Goal: Transaction & Acquisition: Download file/media

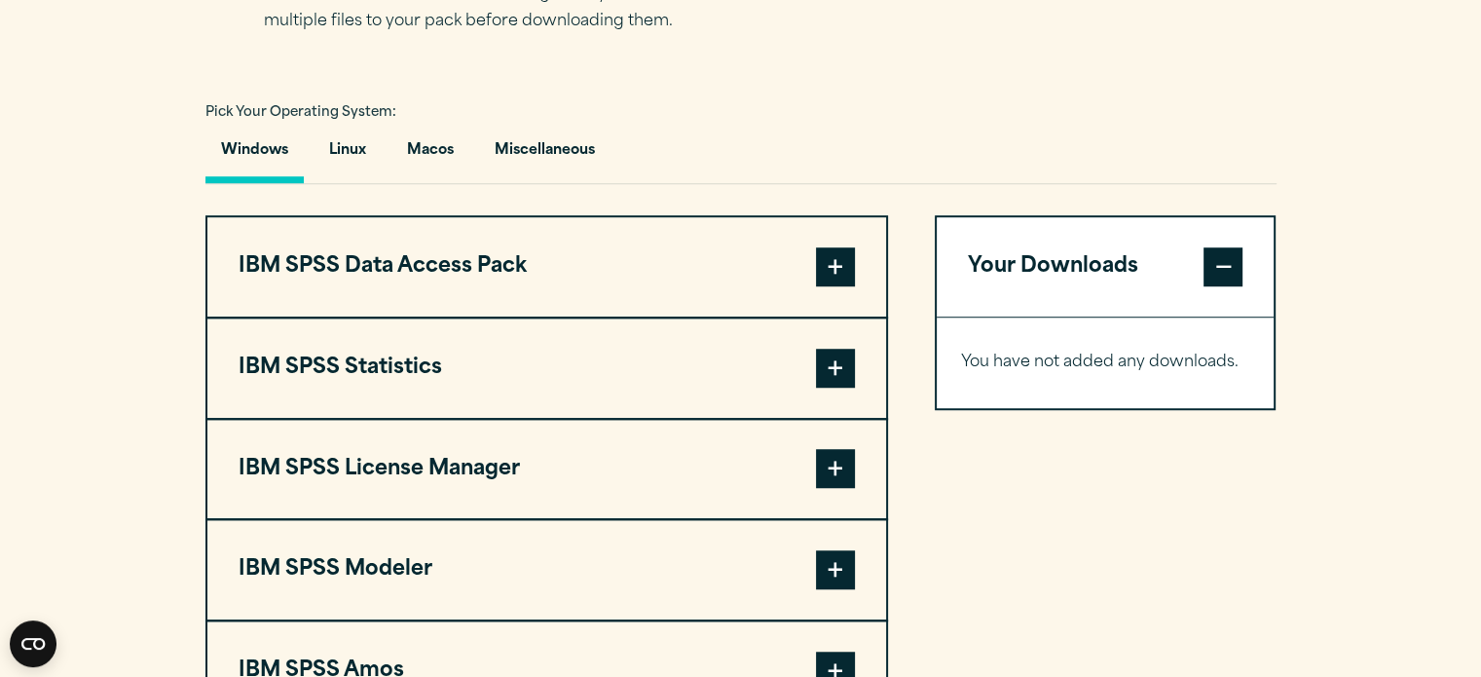
scroll to position [1363, 0]
click at [834, 455] on span at bounding box center [835, 467] width 39 height 39
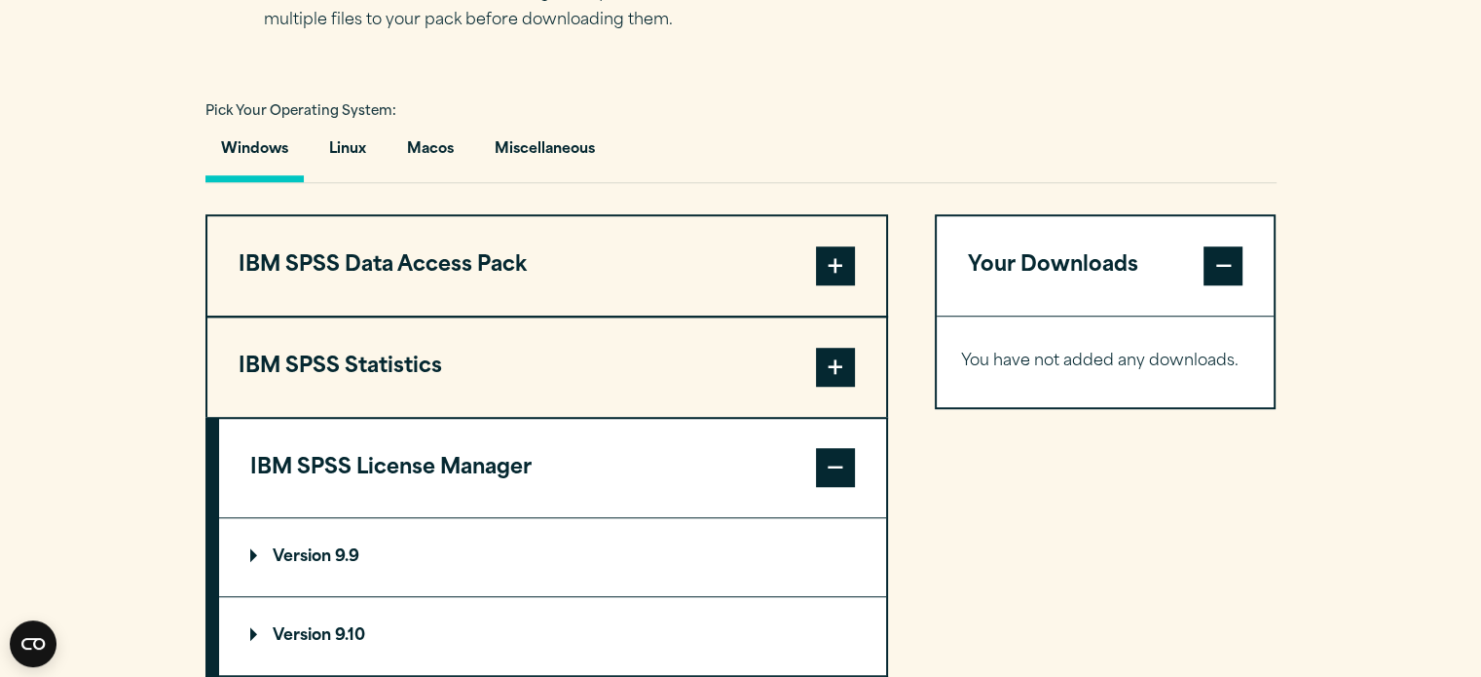
click at [326, 553] on p "Version 9.9" at bounding box center [304, 557] width 109 height 16
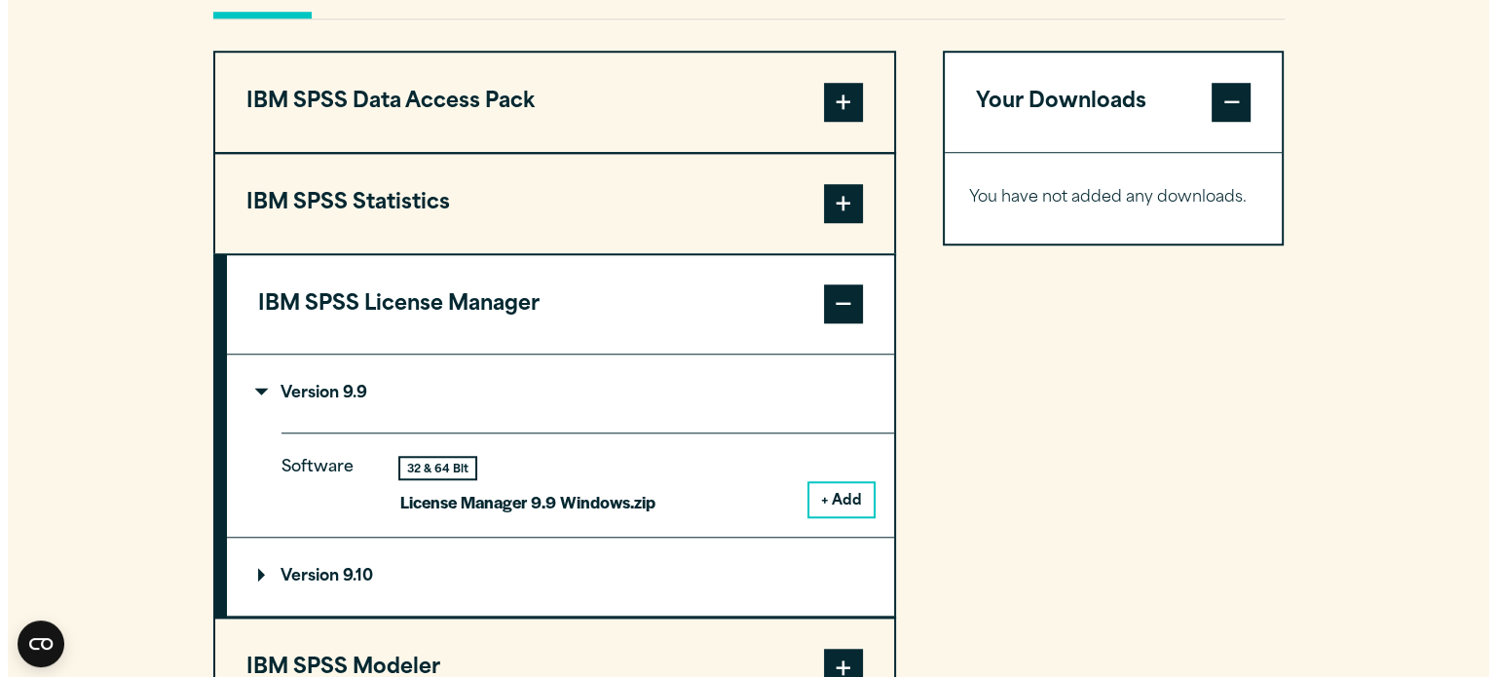
scroll to position [1547, 0]
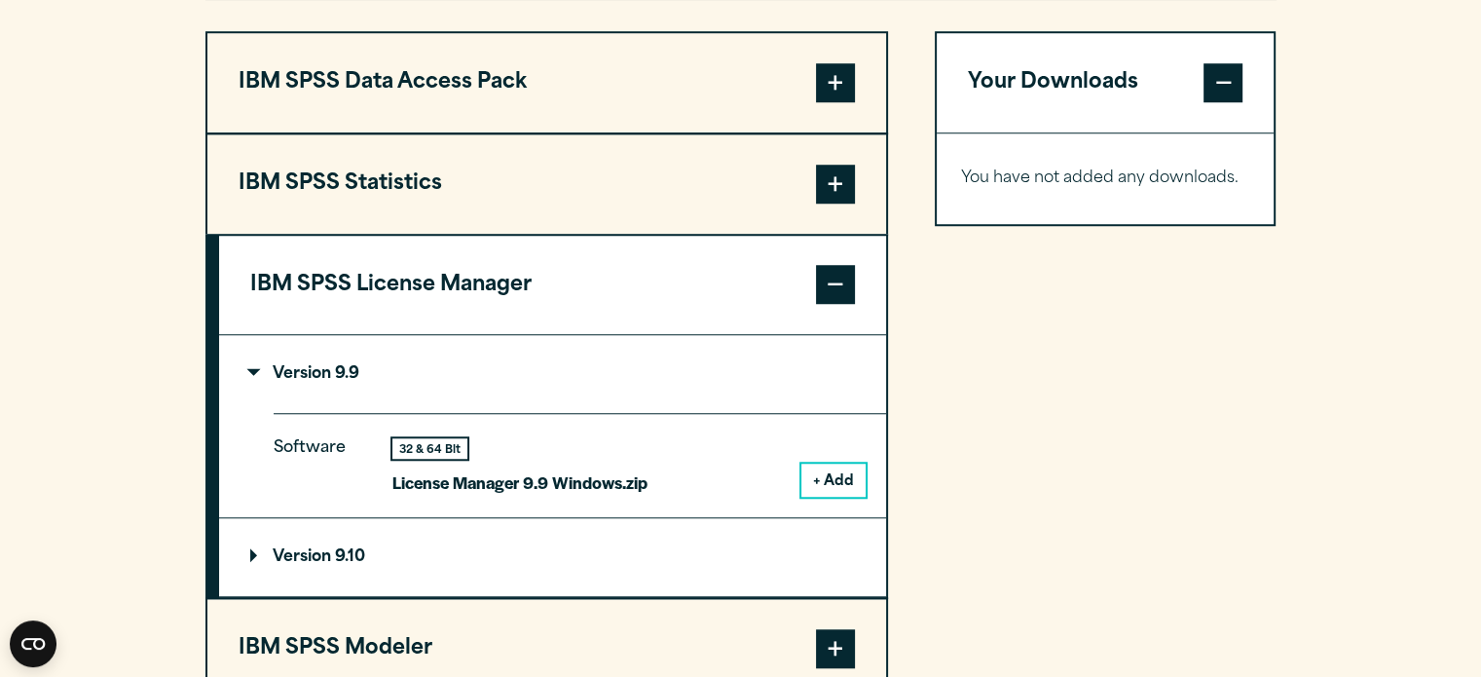
click at [830, 474] on button "+ Add" at bounding box center [834, 480] width 64 height 33
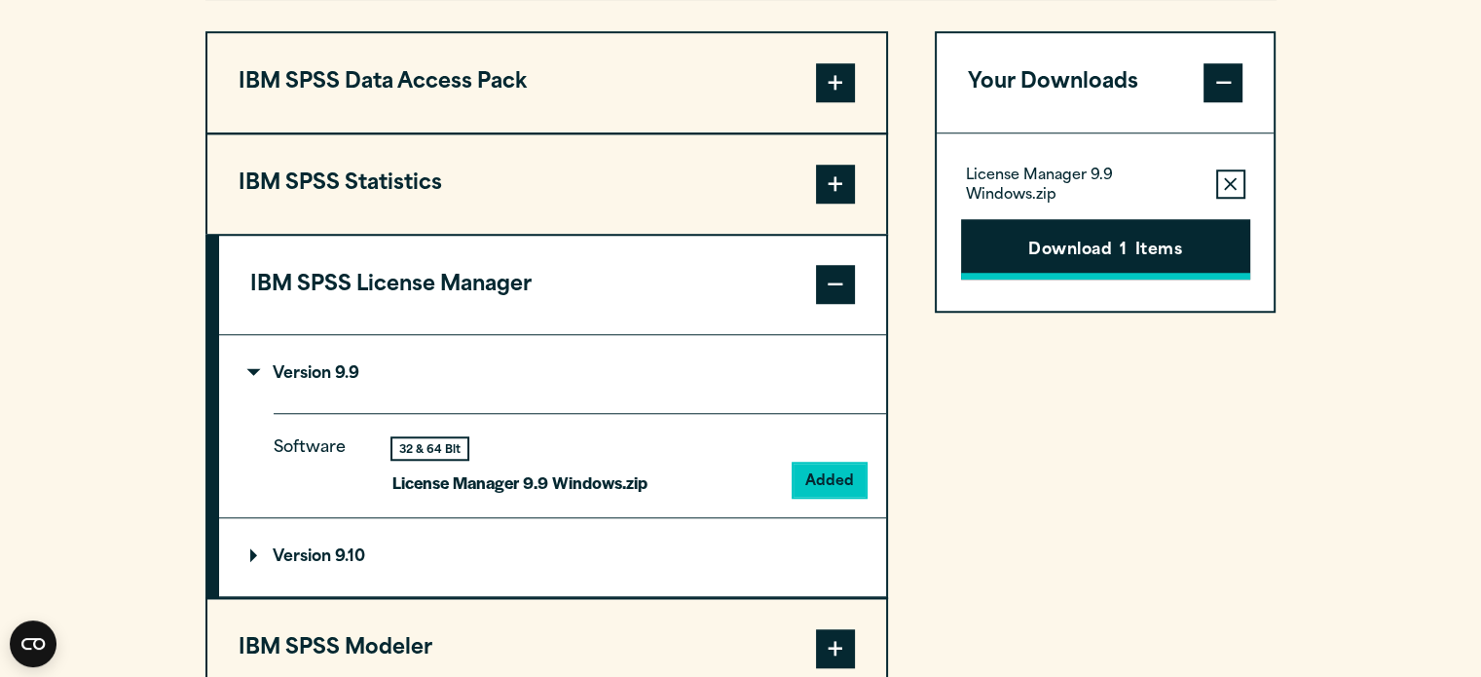
click at [1161, 241] on button "Download 1 Items" at bounding box center [1105, 249] width 289 height 60
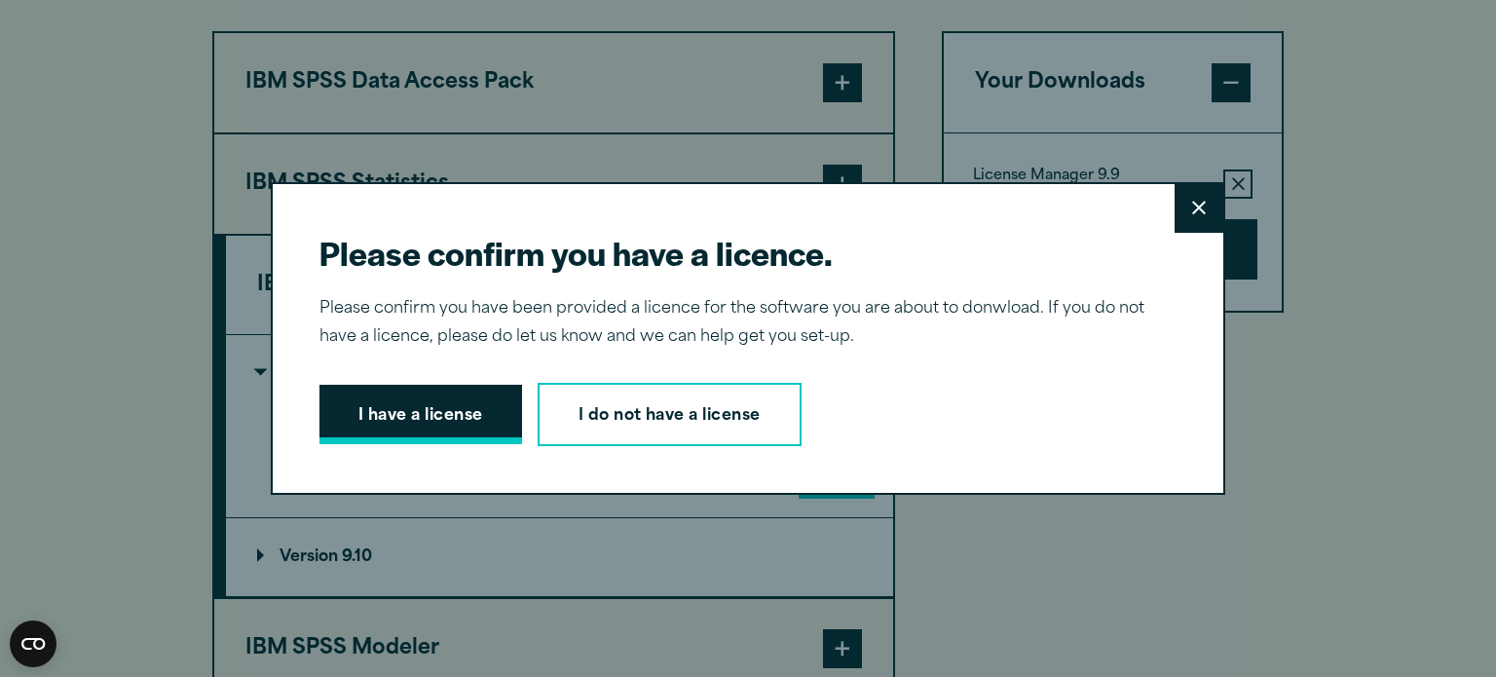
click at [455, 417] on button "I have a license" at bounding box center [420, 415] width 203 height 60
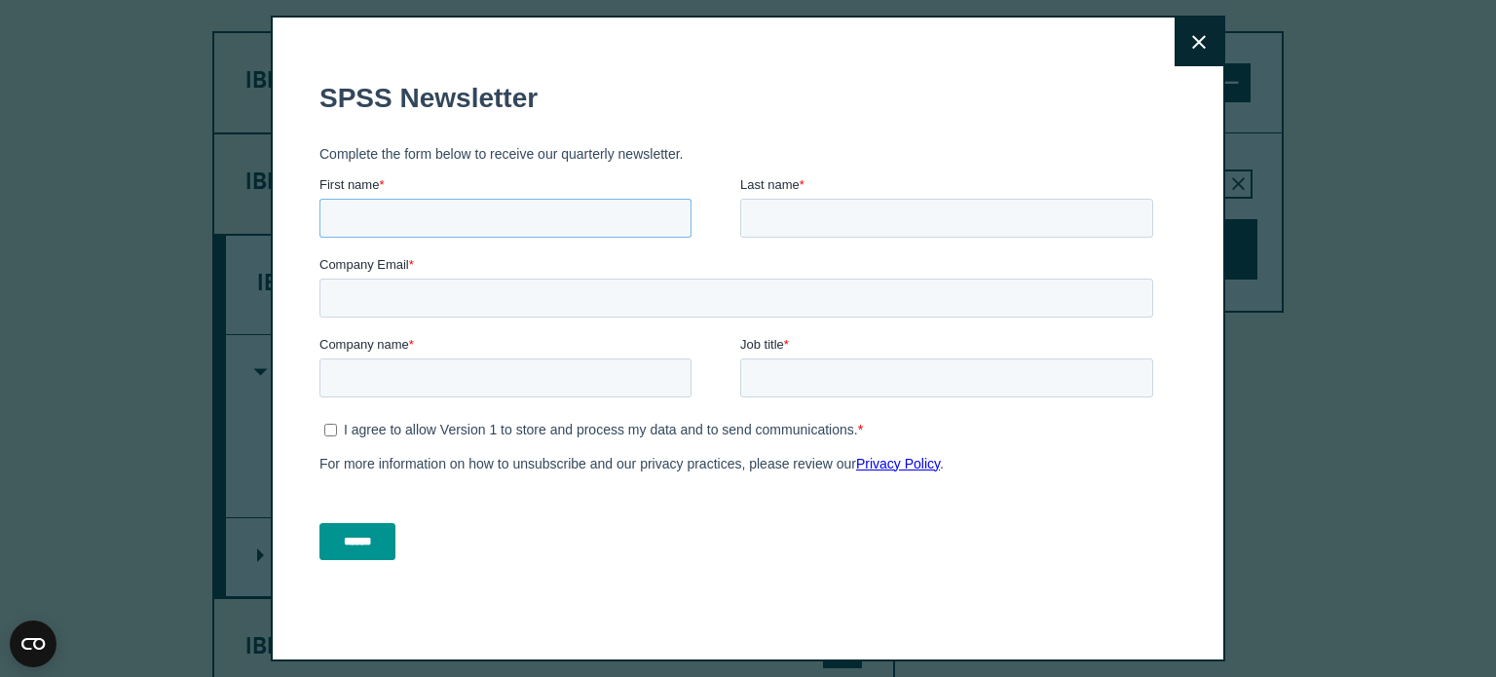
click at [534, 226] on input "First name *" at bounding box center [505, 218] width 372 height 39
click at [1175, 50] on button "Close" at bounding box center [1199, 42] width 49 height 49
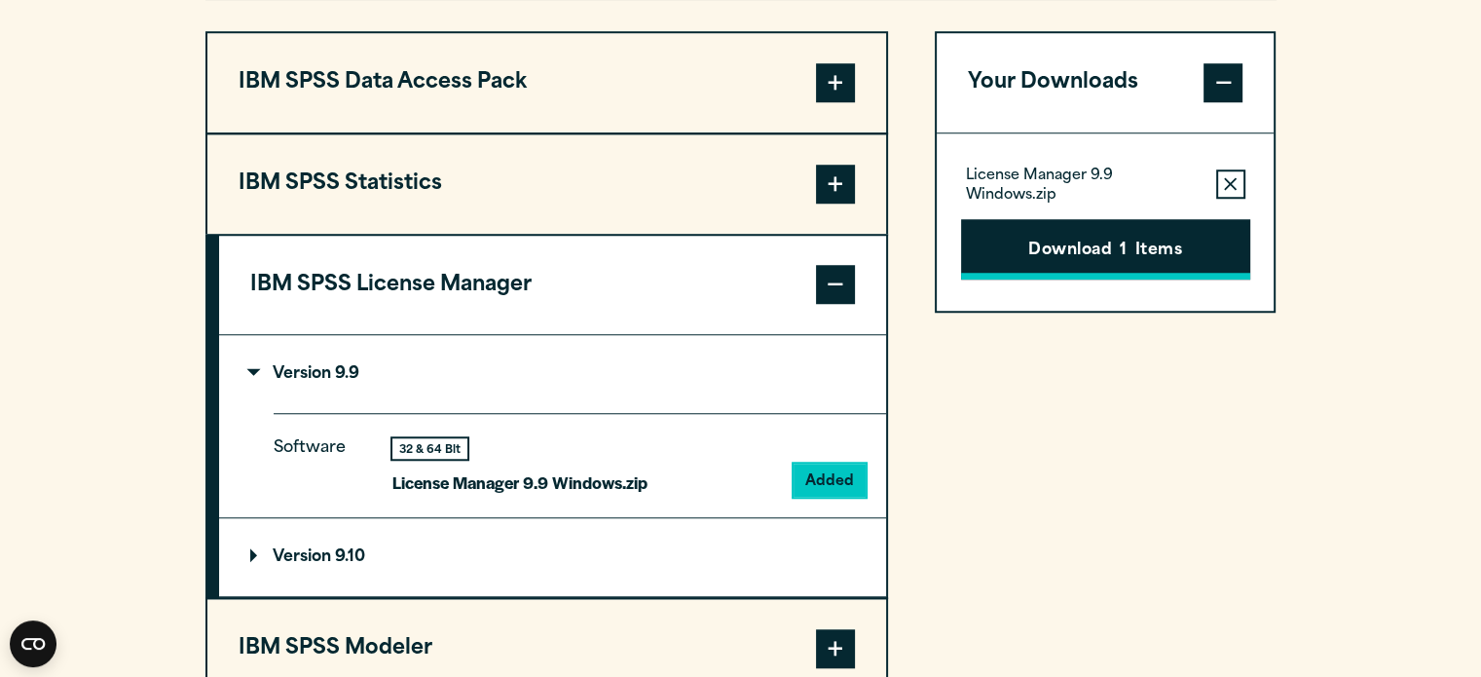
click at [1091, 252] on button "Download 1 Items" at bounding box center [1105, 249] width 289 height 60
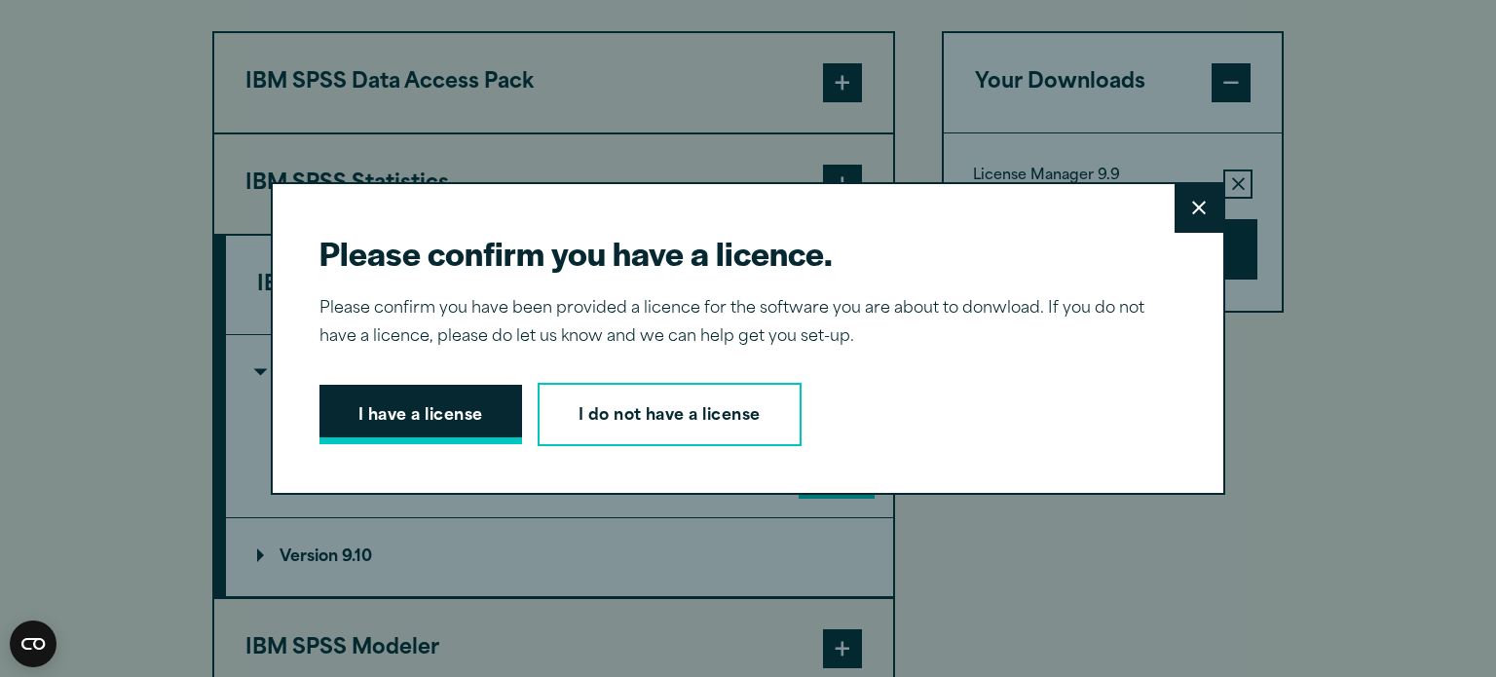
click at [413, 415] on button "I have a license" at bounding box center [420, 415] width 203 height 60
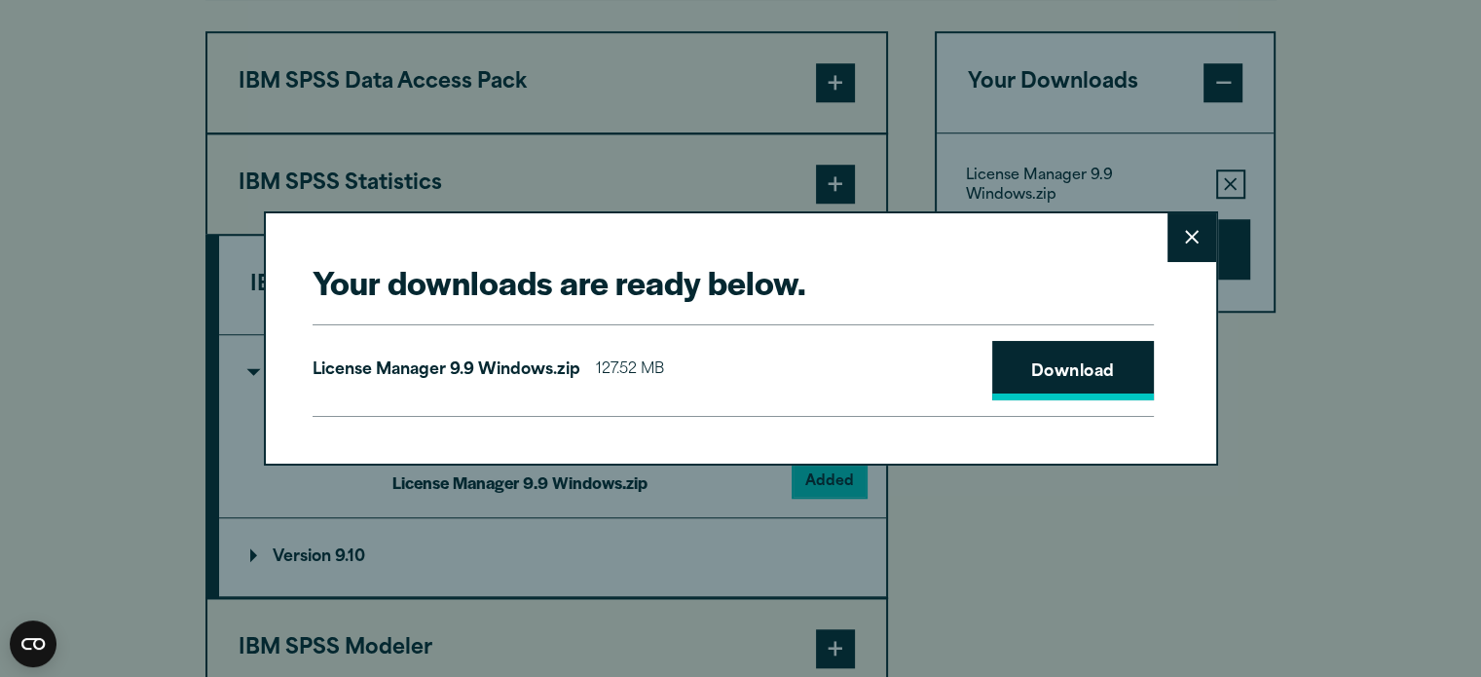
click at [1057, 369] on link "Download" at bounding box center [1073, 371] width 162 height 60
click at [1201, 242] on button "Close" at bounding box center [1192, 237] width 49 height 49
